Goal: Information Seeking & Learning: Learn about a topic

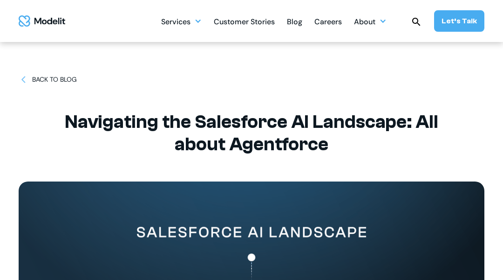
scroll to position [19, 0]
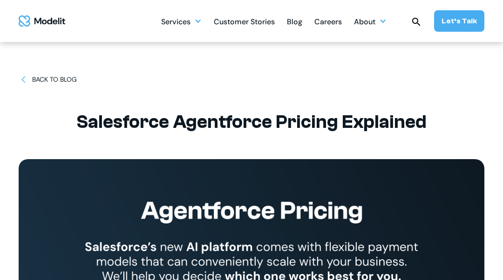
scroll to position [19, 0]
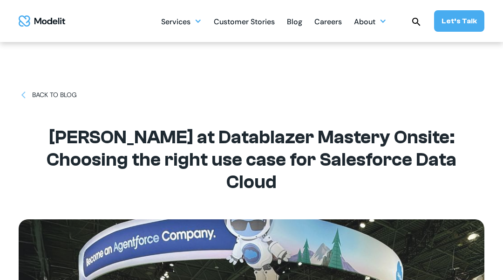
scroll to position [19, 0]
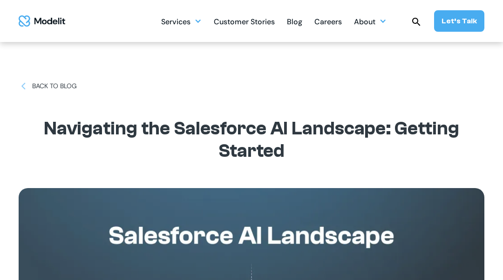
scroll to position [19, 0]
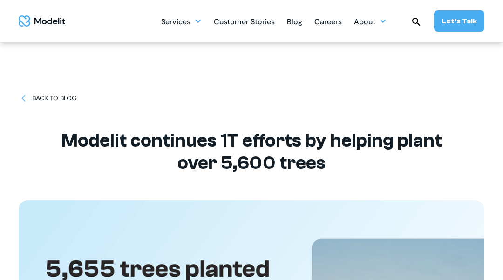
scroll to position [19, 0]
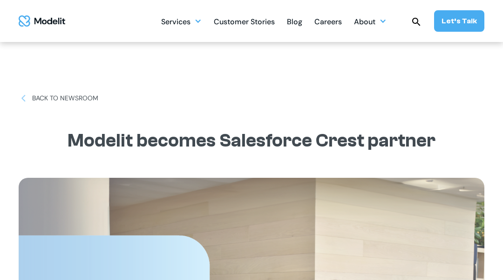
click at [47, 47] on div "BACK TO NEWSROOM No items found. Modelit becomes Salesforce Crest partner" at bounding box center [252, 258] width 466 height 516
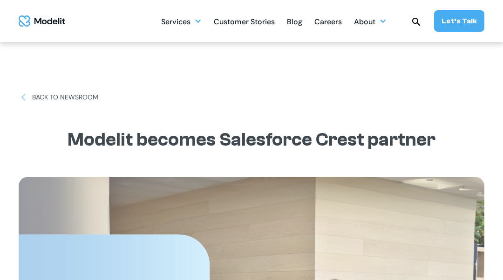
scroll to position [19, 0]
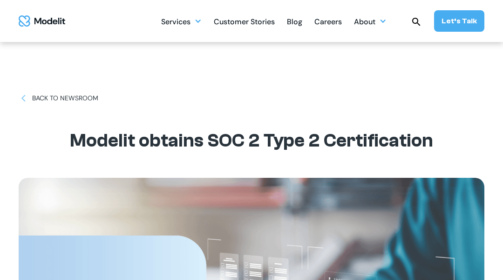
click at [47, 47] on div "BACK TO NEWSROOM No items found. Modelit obtains SOC 2 Type 2 Certification" at bounding box center [252, 258] width 466 height 516
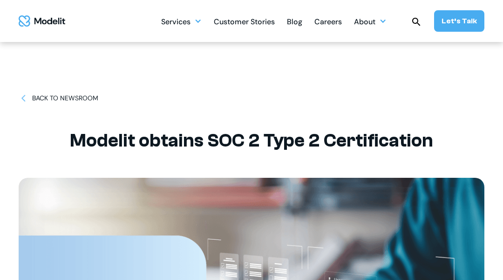
scroll to position [19, 0]
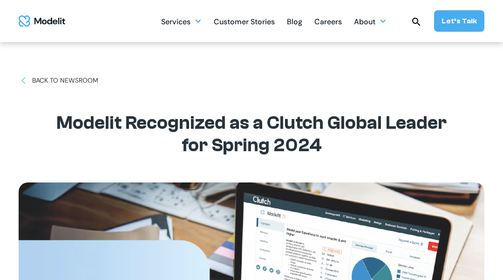
scroll to position [19, 0]
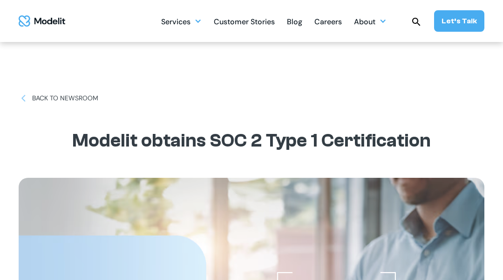
scroll to position [19, 0]
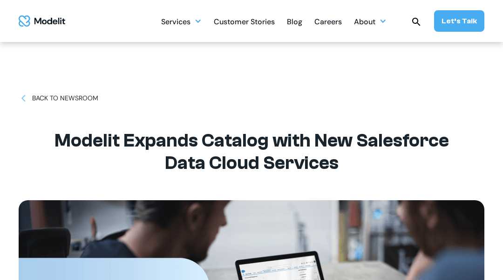
scroll to position [19, 0]
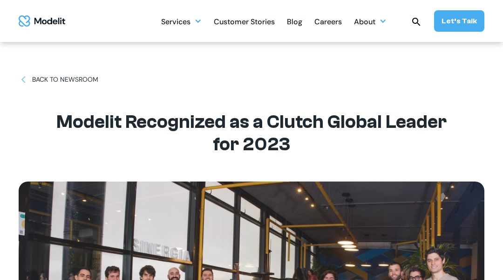
scroll to position [19, 0]
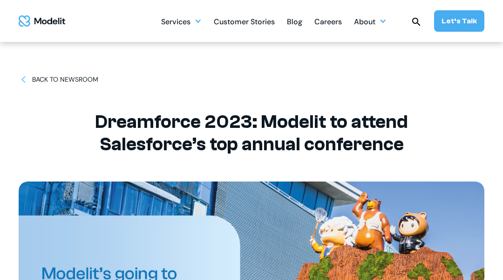
scroll to position [19, 0]
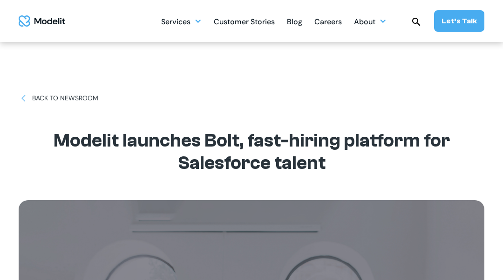
scroll to position [19, 0]
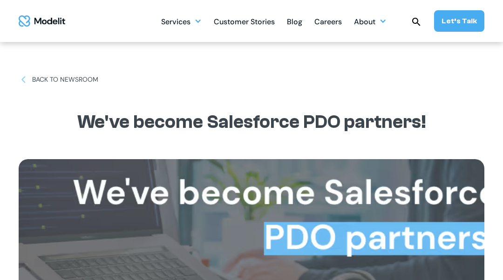
scroll to position [19, 0]
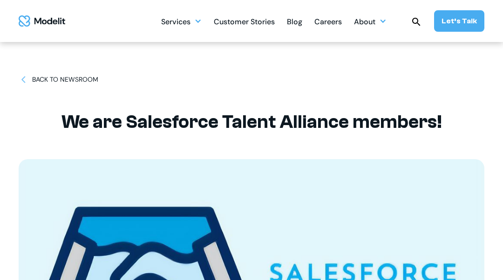
scroll to position [19, 0]
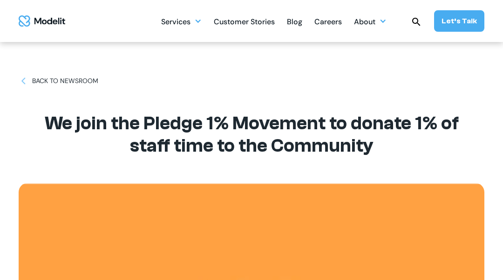
scroll to position [19, 0]
